Goal: Go to known website: Access a specific website the user already knows

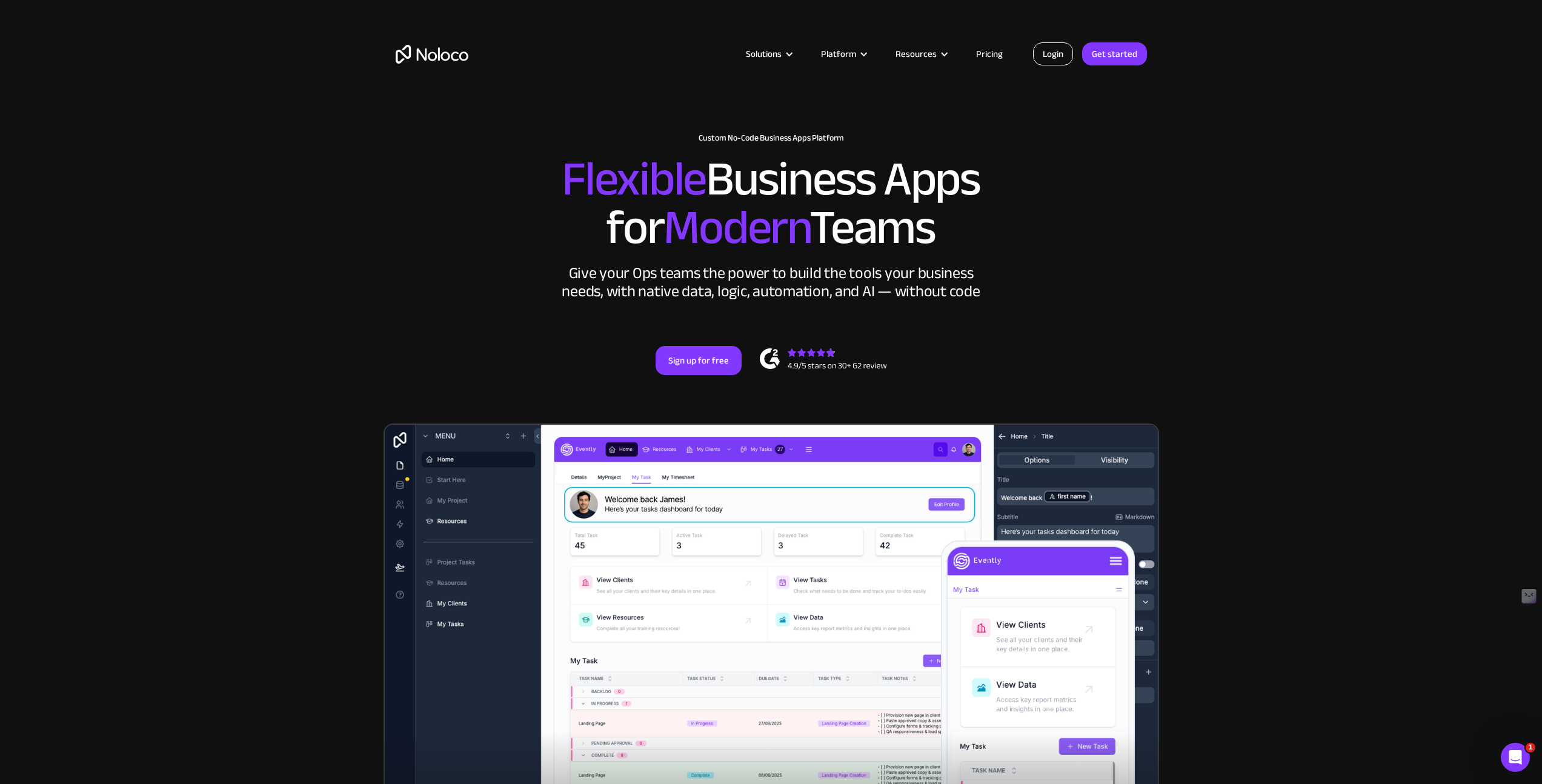
click at [1058, 58] on link "Login" at bounding box center [1052, 54] width 40 height 23
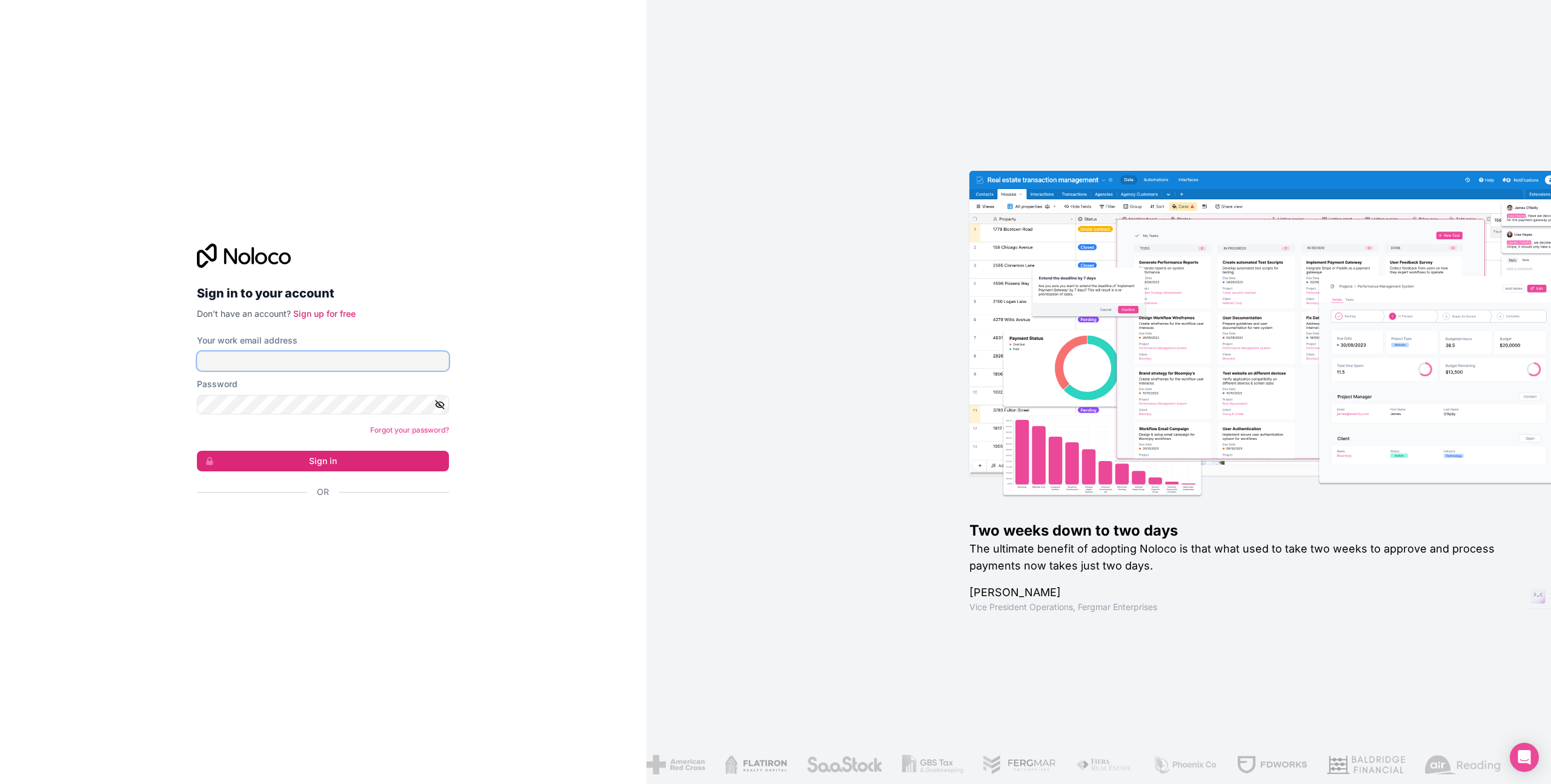
type input "[EMAIL_ADDRESS][DOMAIN_NAME]"
click at [320, 467] on button "Sign in" at bounding box center [323, 461] width 252 height 20
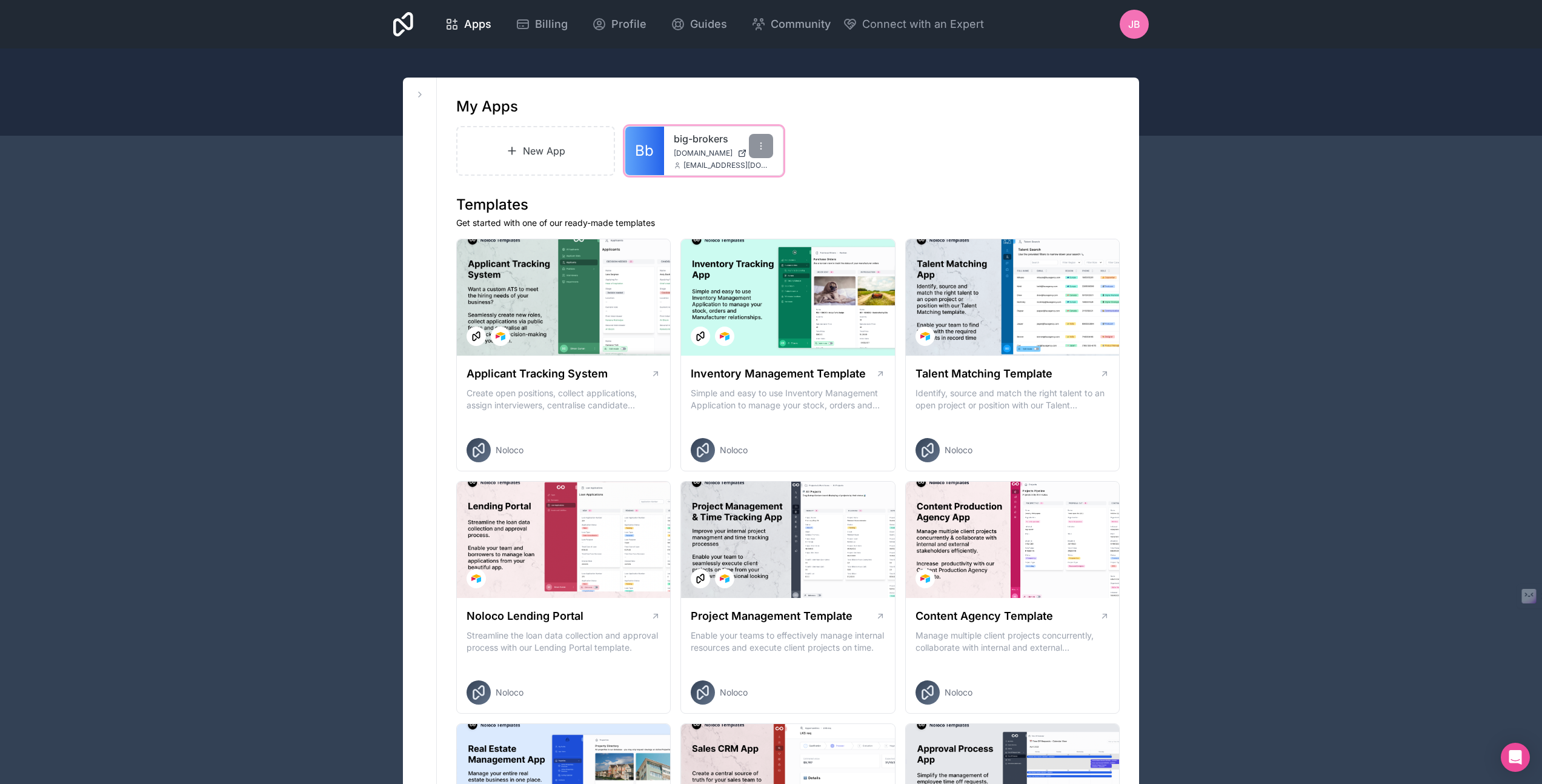
click at [693, 161] on span "jb@big-brokers.mc" at bounding box center [728, 165] width 90 height 10
click at [705, 140] on link "big-brokers" at bounding box center [723, 138] width 99 height 14
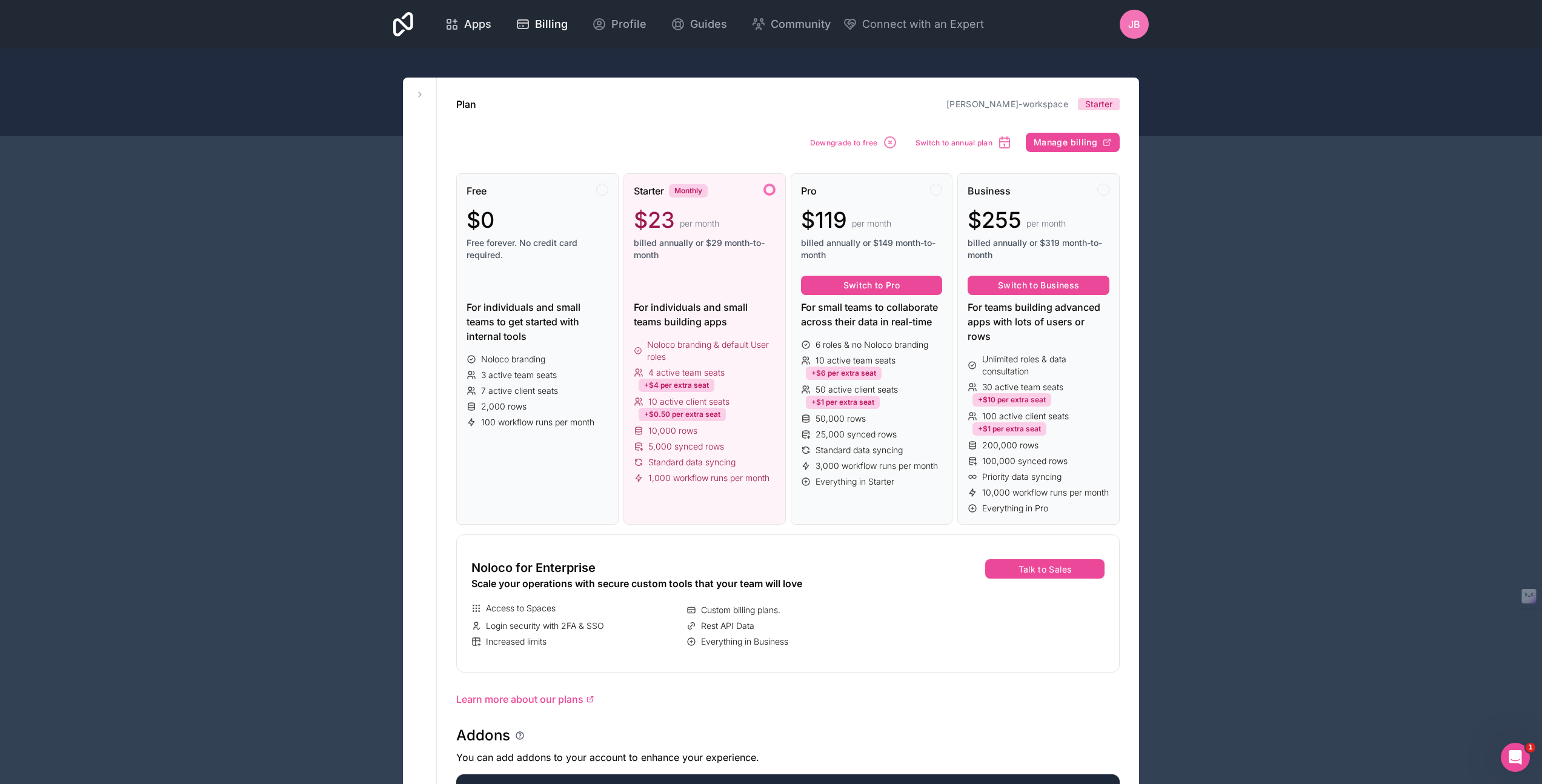
click at [469, 22] on span "Apps" at bounding box center [477, 24] width 27 height 17
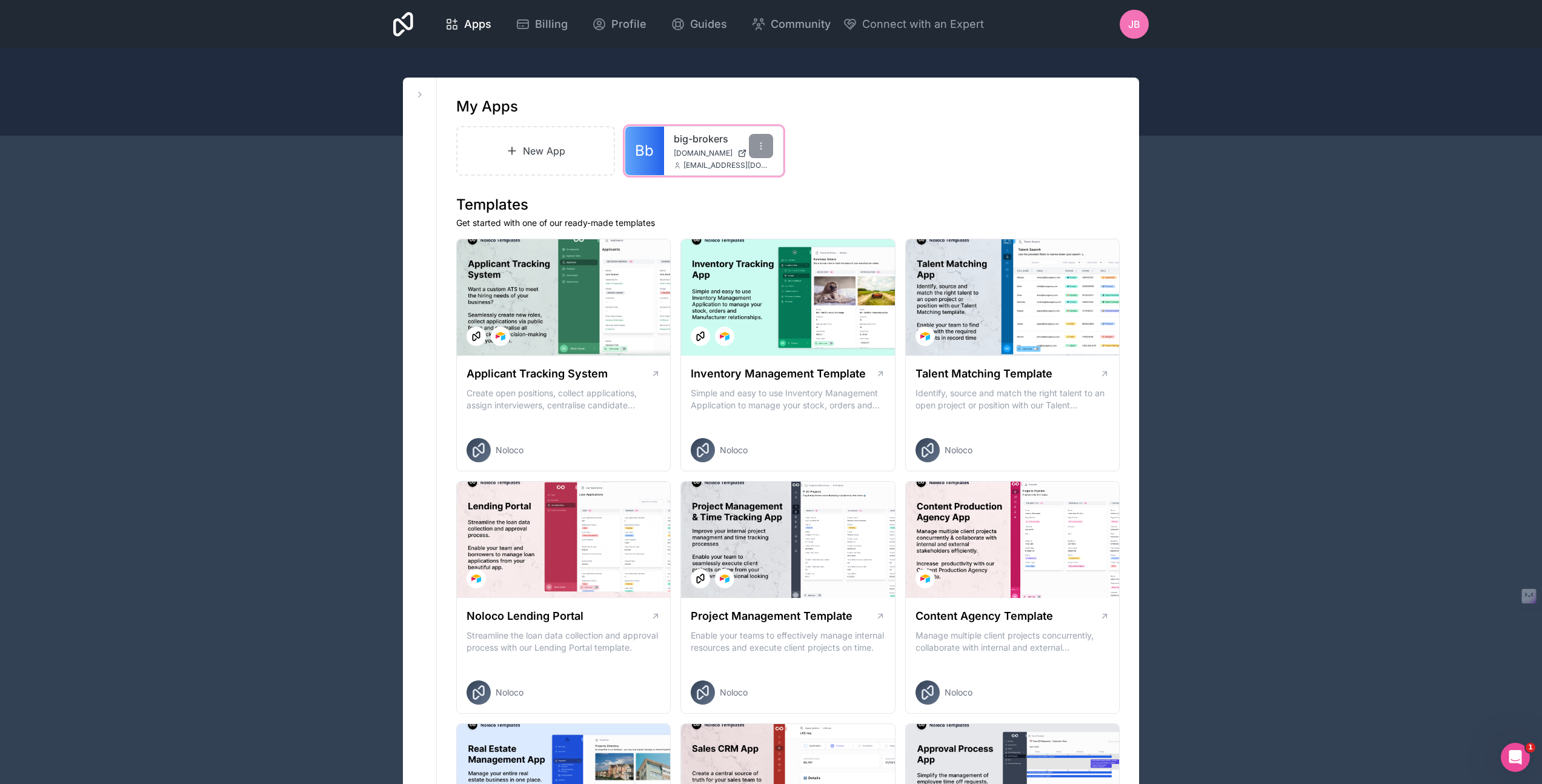
click at [705, 144] on link "big-brokers" at bounding box center [723, 138] width 99 height 14
